Goal: Task Accomplishment & Management: Manage account settings

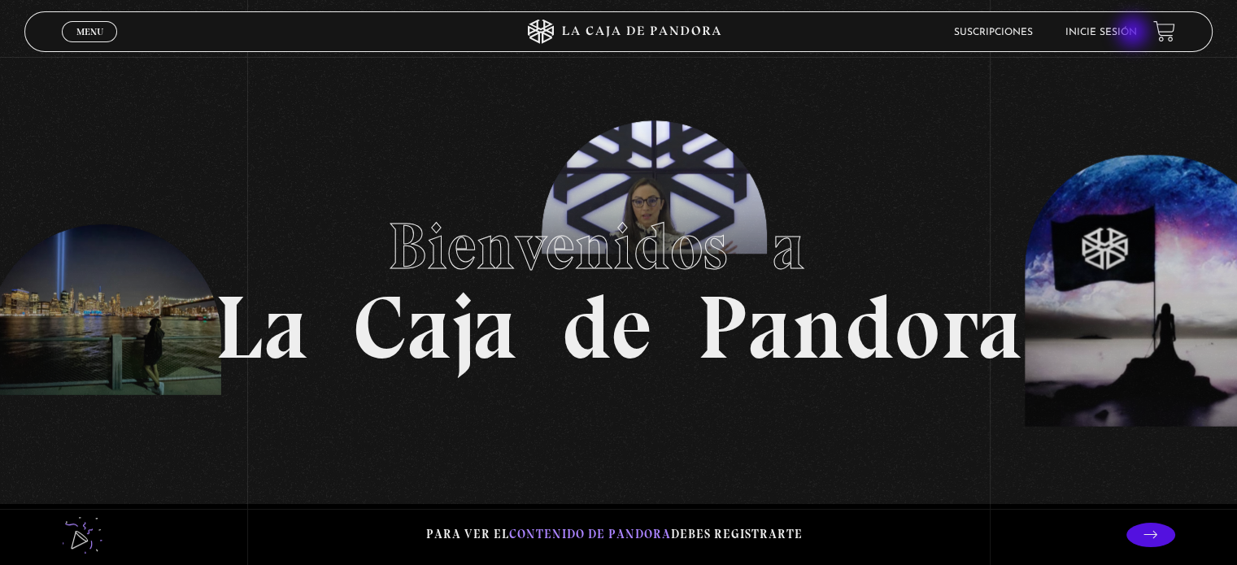
click at [1135, 33] on link "Inicie sesión" at bounding box center [1101, 33] width 72 height 10
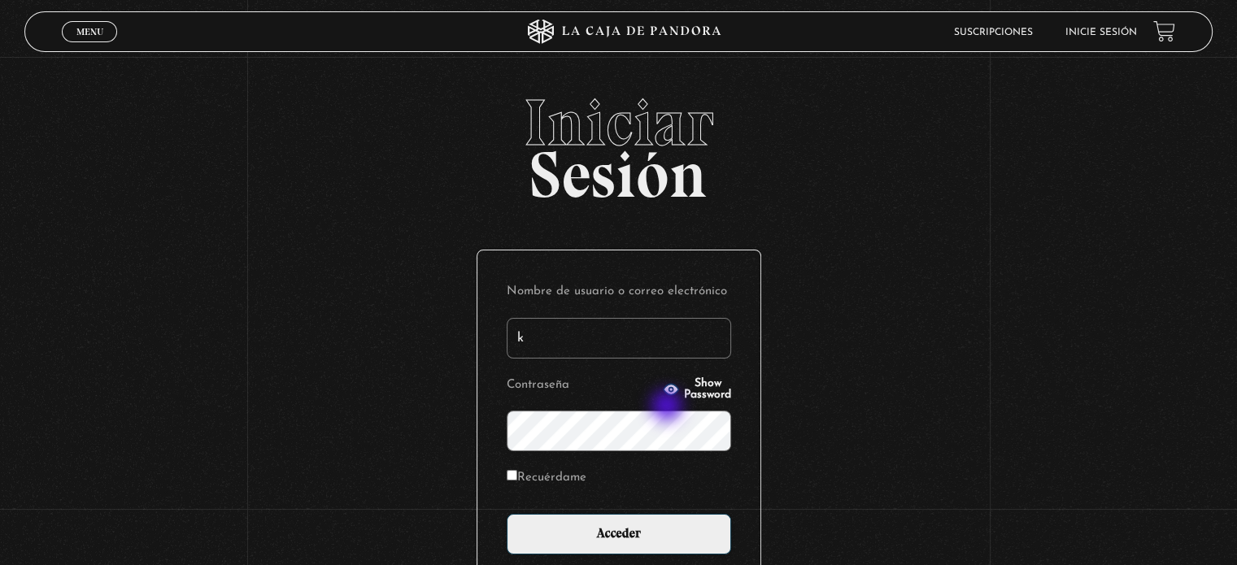
type input "k_pereira22@hotmail.com"
click at [559, 477] on label "Recuérdame" at bounding box center [547, 478] width 80 height 25
click at [517, 477] on input "Recuérdame" at bounding box center [512, 475] width 11 height 11
checkbox input "true"
click at [629, 556] on div "Nombre de usuario o correo electrónico k_pereira22@hotmail.com Contraseña Show …" at bounding box center [618, 416] width 283 height 333
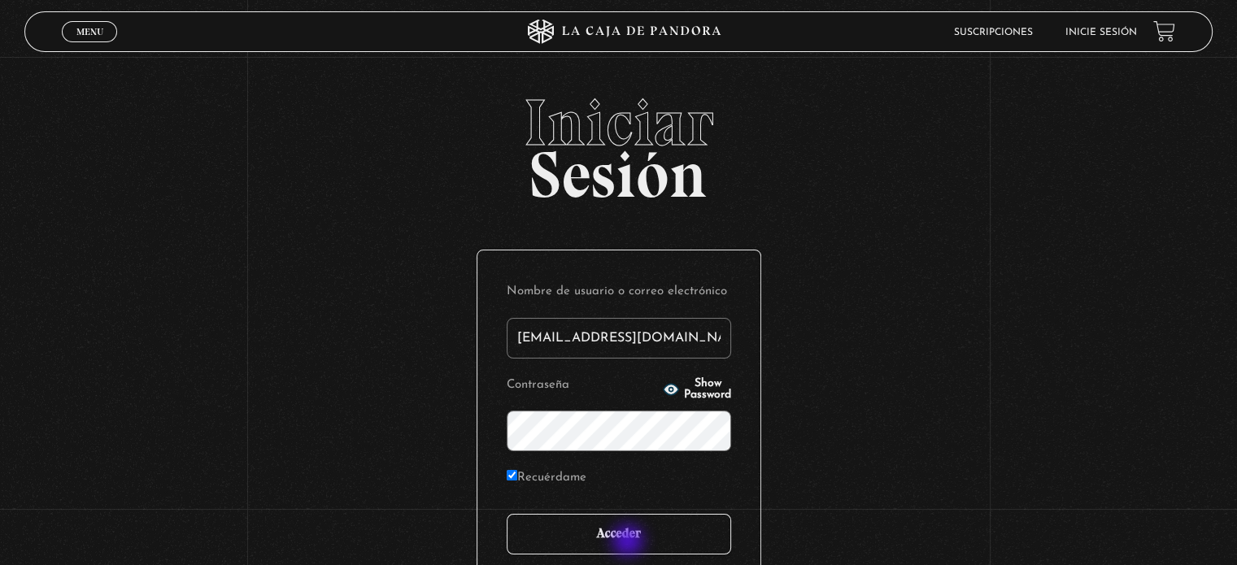
click at [629, 541] on input "Acceder" at bounding box center [619, 534] width 224 height 41
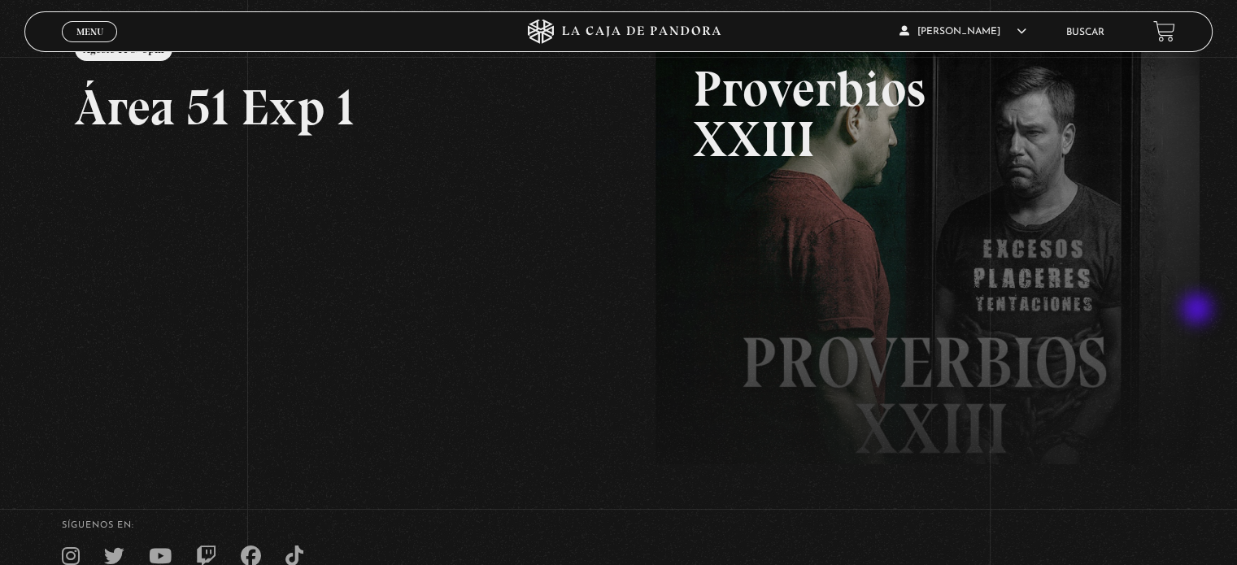
scroll to position [163, 0]
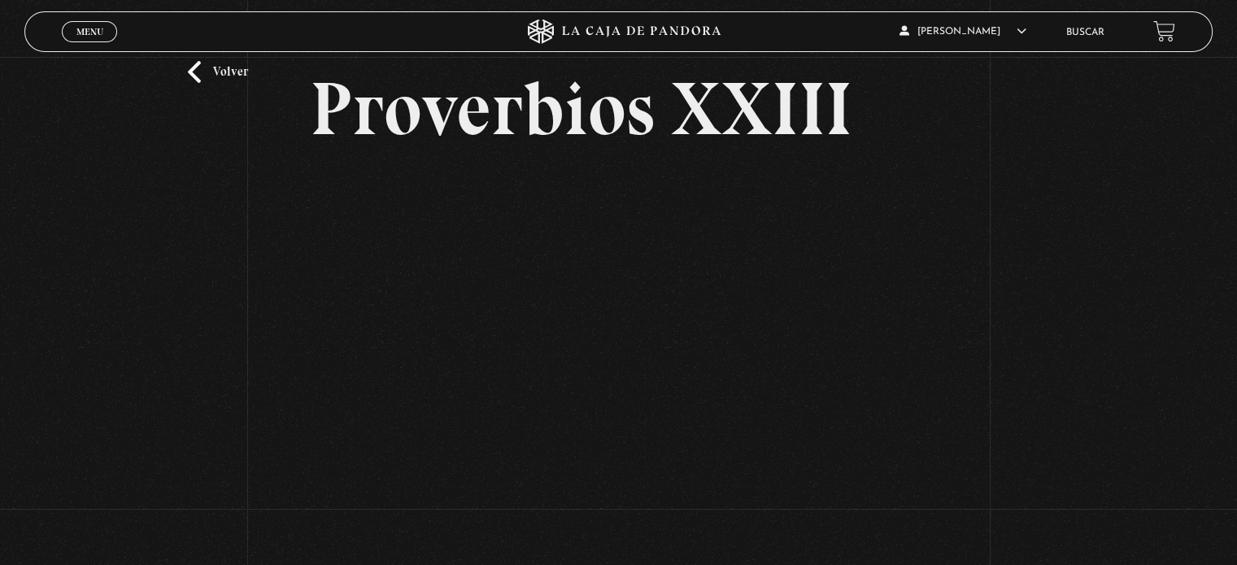
scroll to position [81, 0]
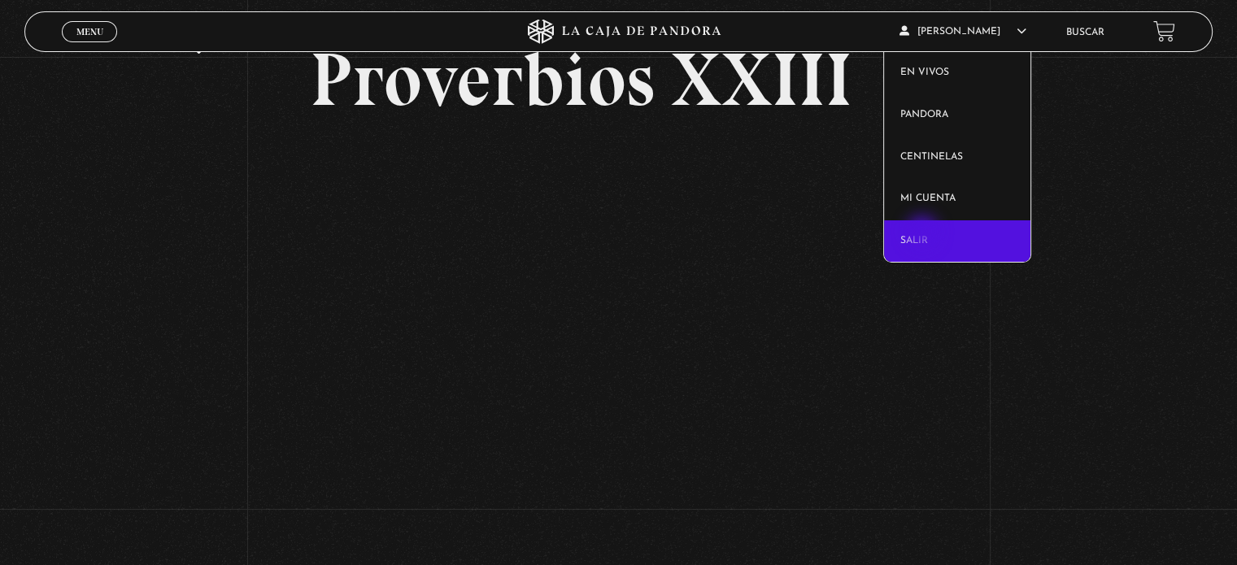
click at [924, 233] on link "Salir" at bounding box center [957, 241] width 147 height 42
